Goal: Transaction & Acquisition: Book appointment/travel/reservation

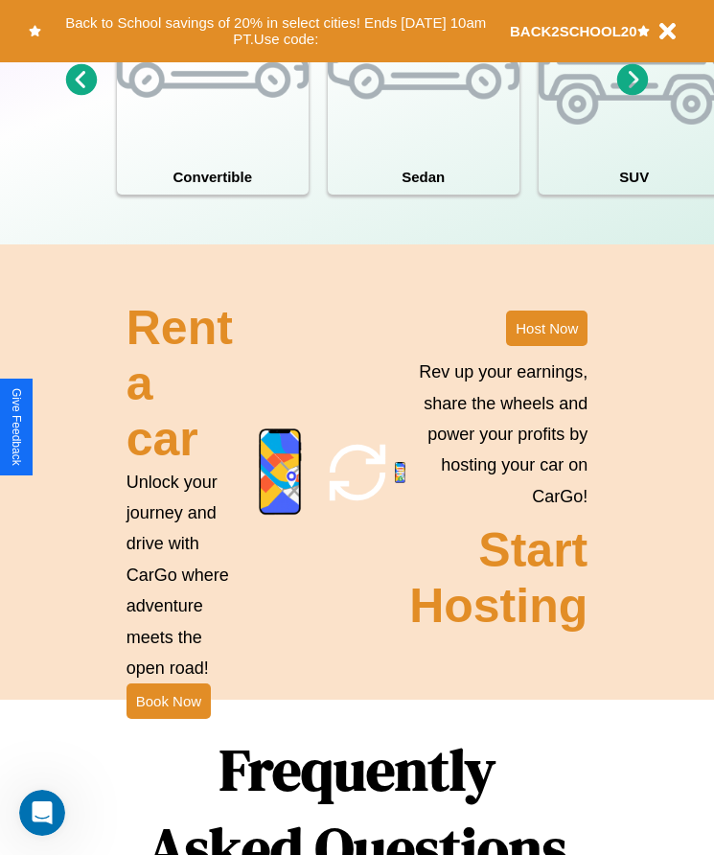
scroll to position [2153, 0]
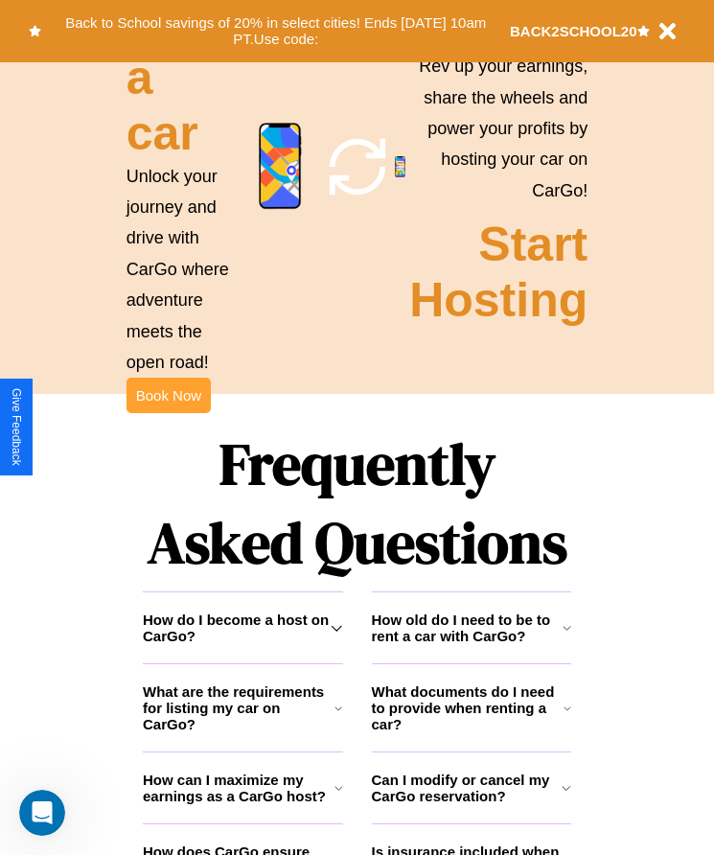
click at [168, 413] on button "Book Now" at bounding box center [169, 395] width 84 height 35
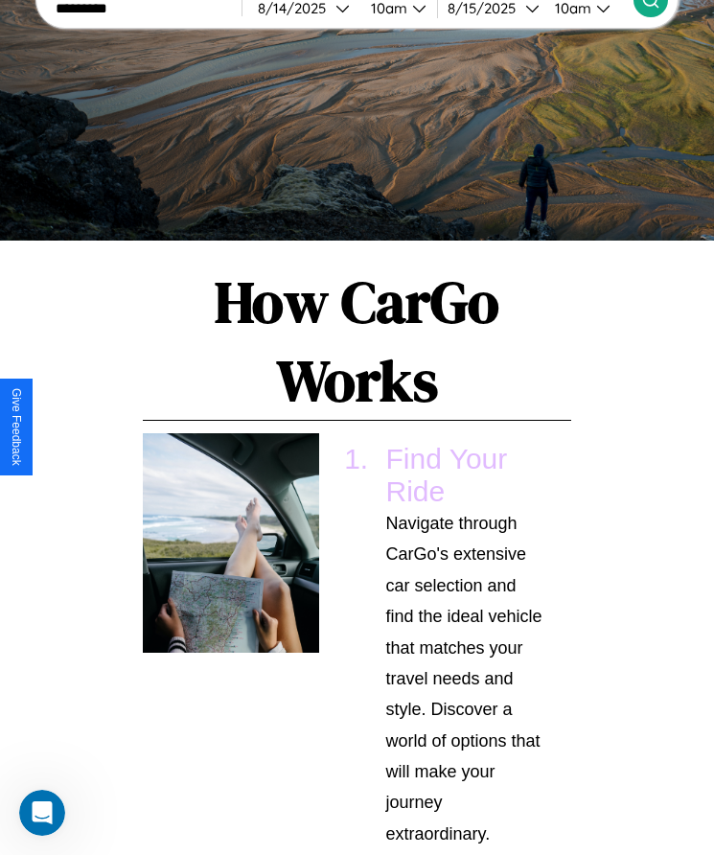
scroll to position [2050, 0]
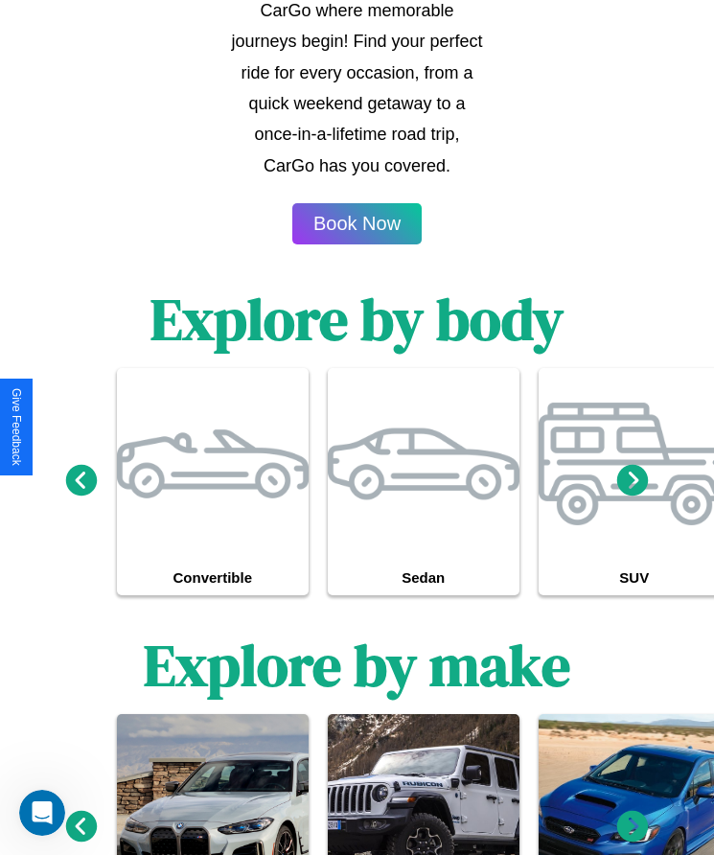
type input "*********"
click at [633, 832] on icon at bounding box center [634, 827] width 32 height 32
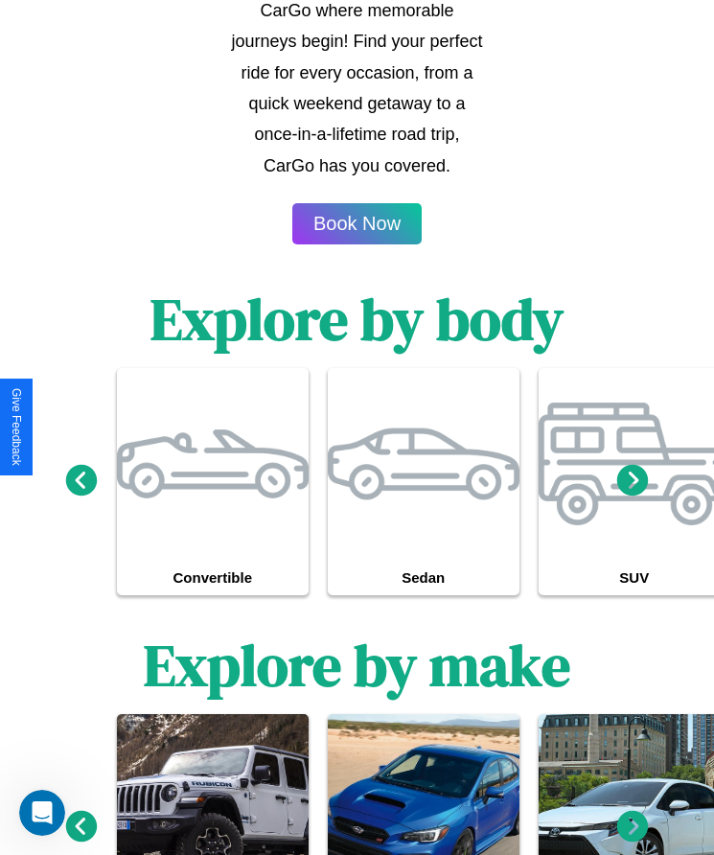
click at [633, 832] on icon at bounding box center [634, 827] width 32 height 32
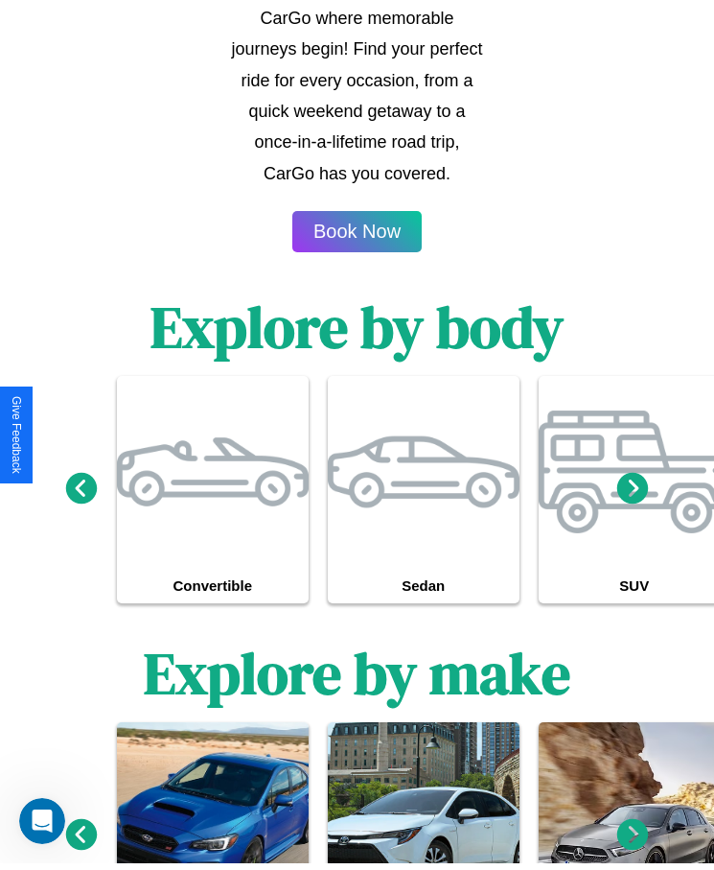
scroll to position [0, 0]
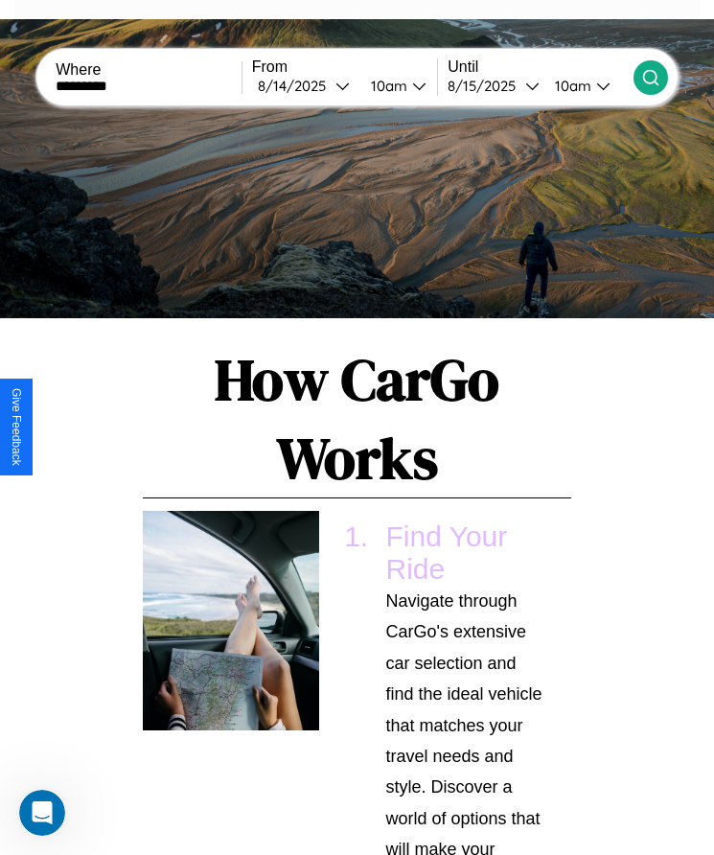
click at [650, 77] on icon at bounding box center [651, 77] width 19 height 19
